Goal: Information Seeking & Learning: Learn about a topic

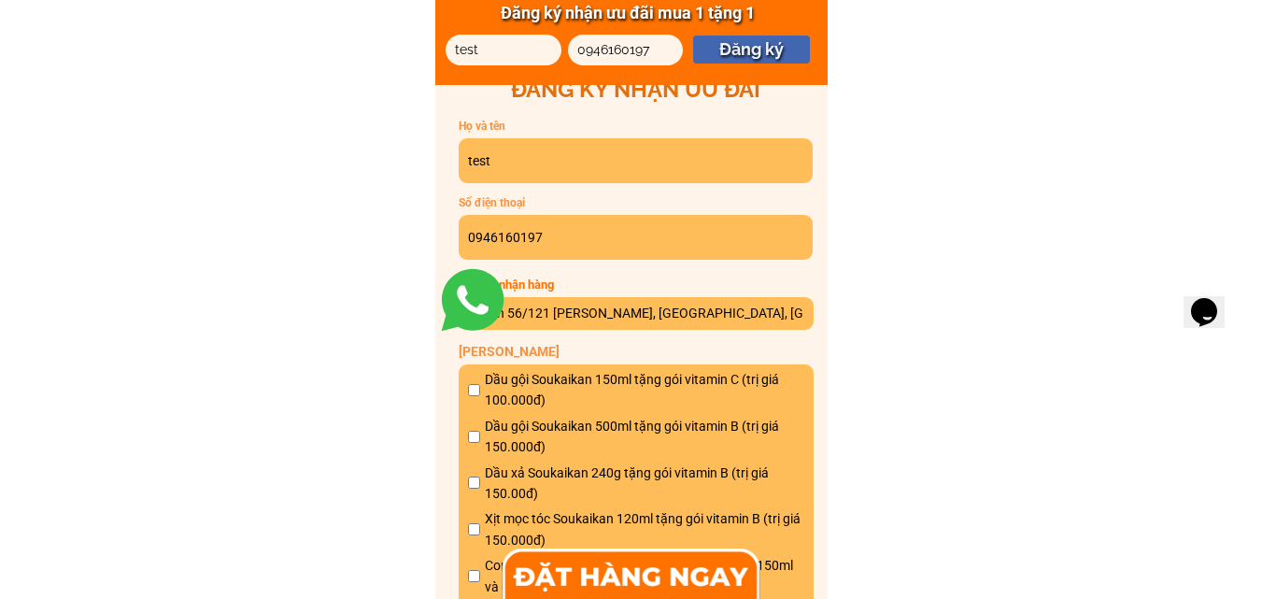
scroll to position [9810, 0]
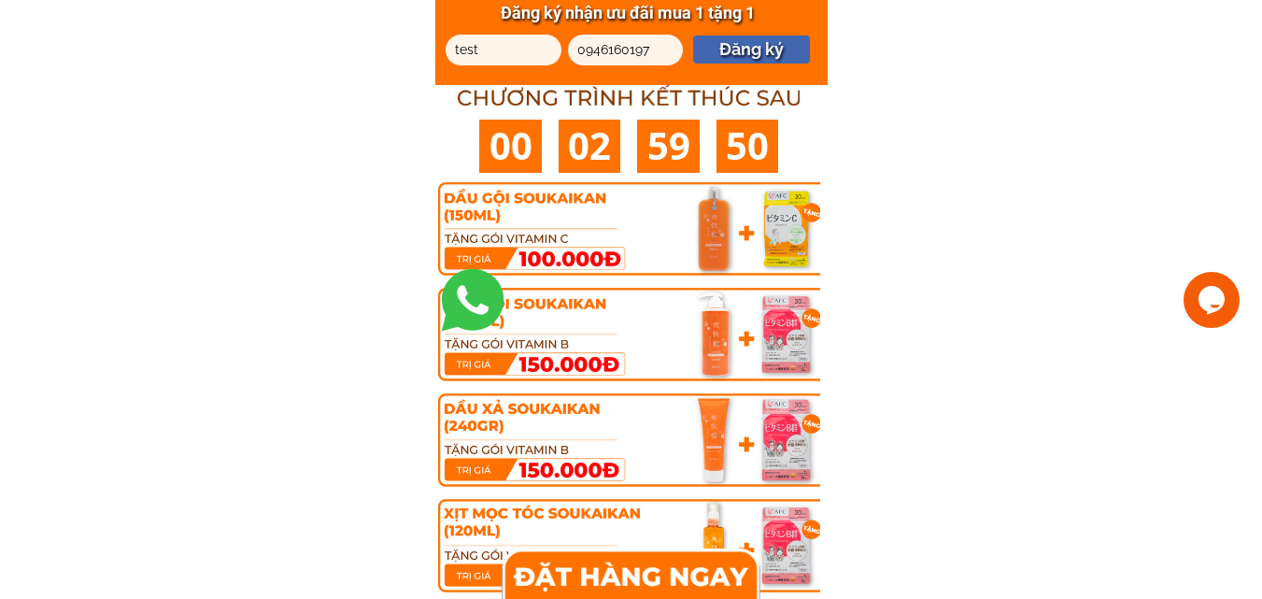
scroll to position [561, 0]
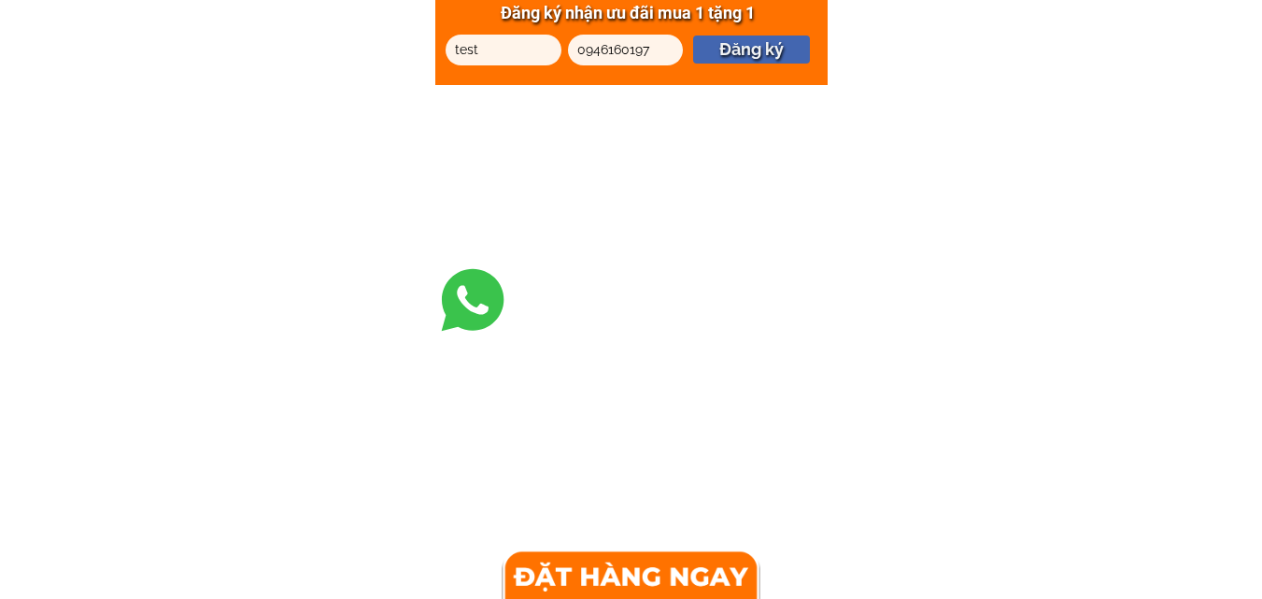
scroll to position [3457, 0]
